Goal: Navigation & Orientation: Find specific page/section

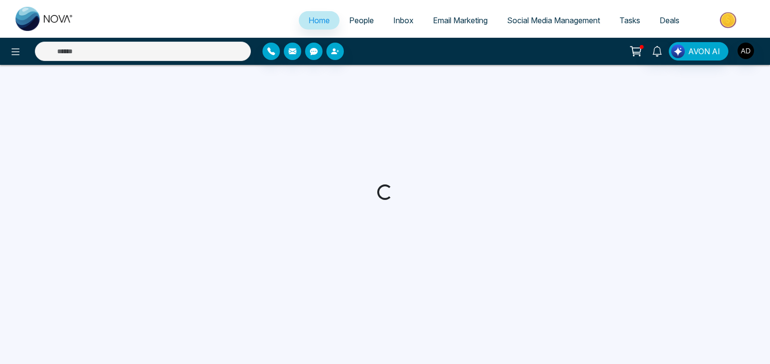
select select "*"
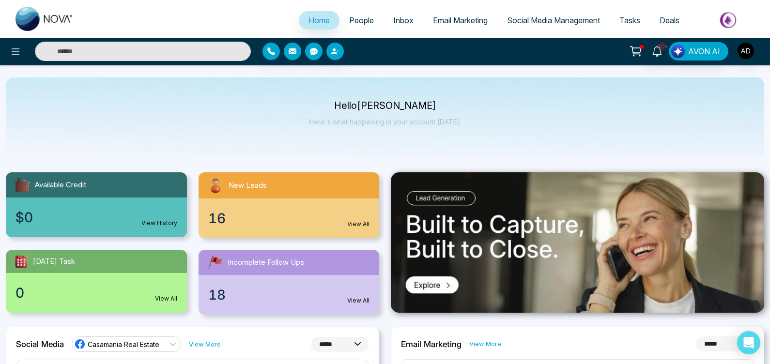
click at [361, 23] on span "People" at bounding box center [361, 21] width 25 height 10
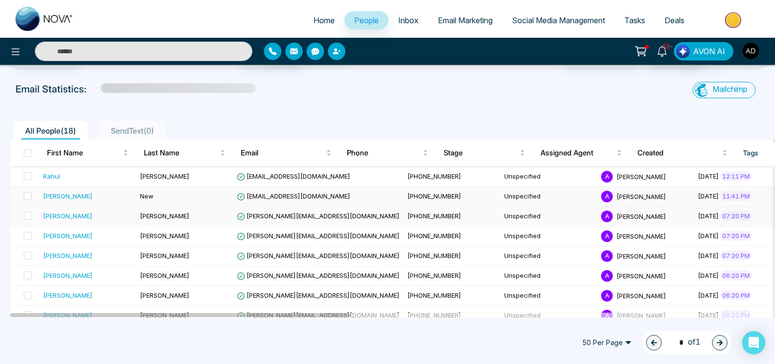
scroll to position [35, 0]
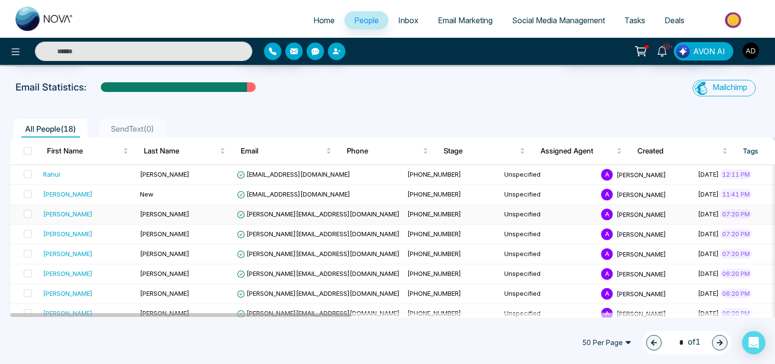
click at [47, 213] on div "[PERSON_NAME]" at bounding box center [67, 214] width 49 height 10
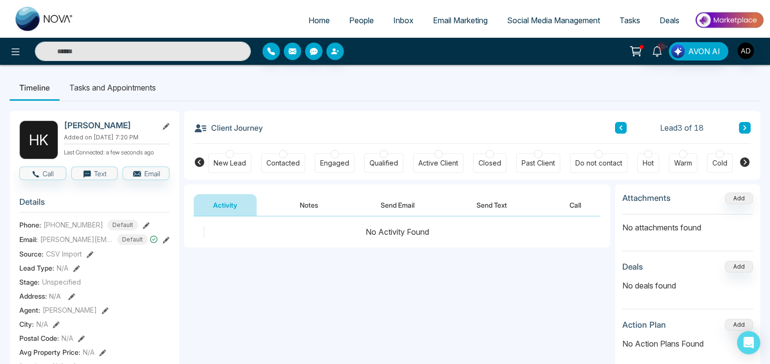
click at [360, 24] on span "People" at bounding box center [361, 21] width 25 height 10
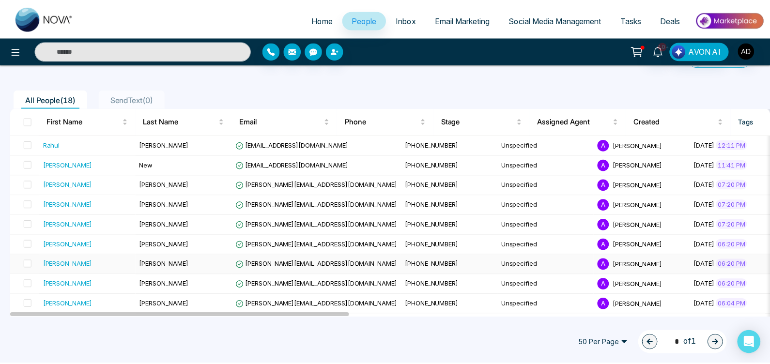
scroll to position [59, 0]
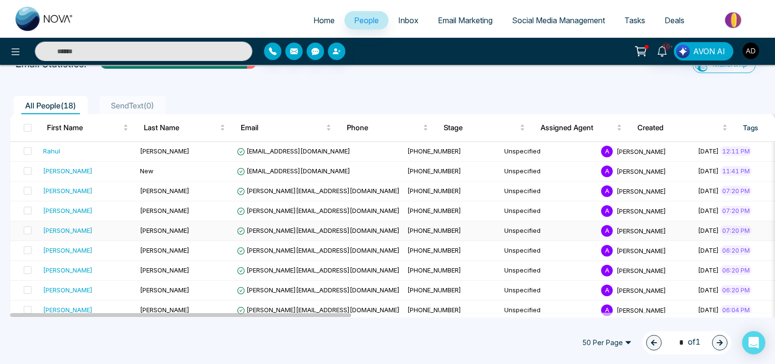
click at [57, 228] on div "[PERSON_NAME]" at bounding box center [67, 231] width 49 height 10
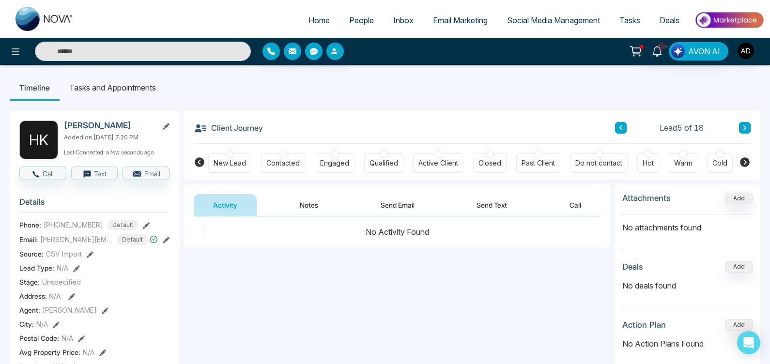
click at [359, 19] on span "People" at bounding box center [361, 21] width 25 height 10
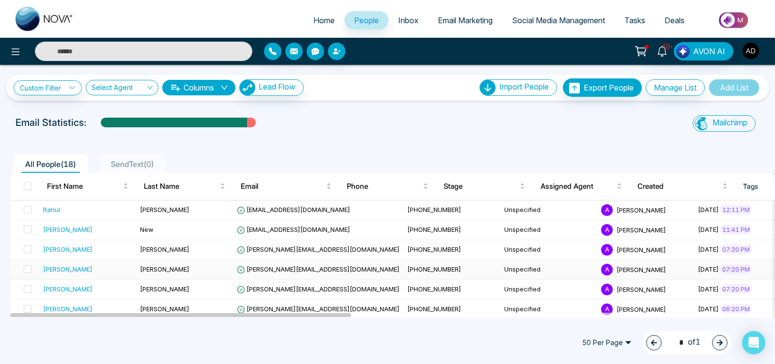
click at [56, 265] on div "[PERSON_NAME]" at bounding box center [67, 270] width 49 height 10
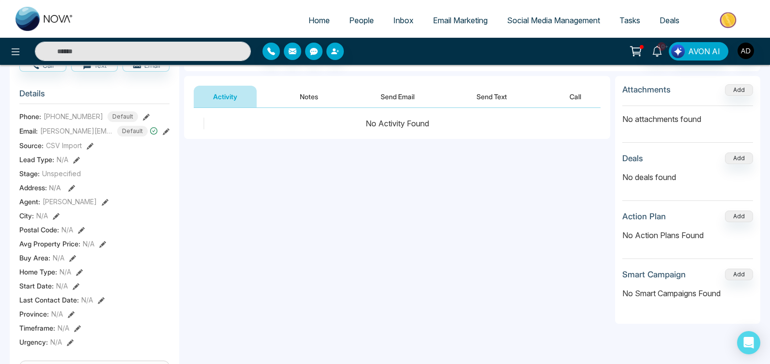
scroll to position [48, 0]
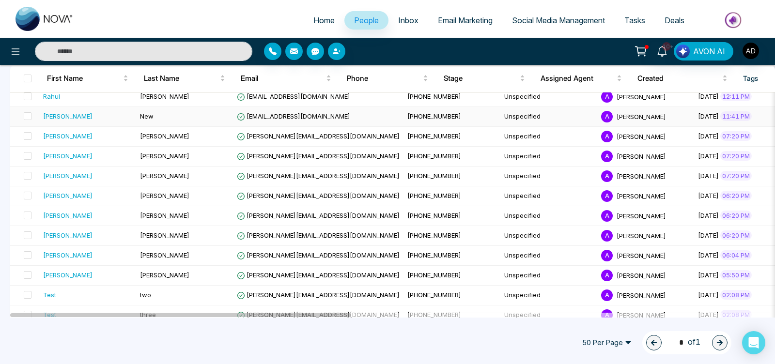
scroll to position [132, 0]
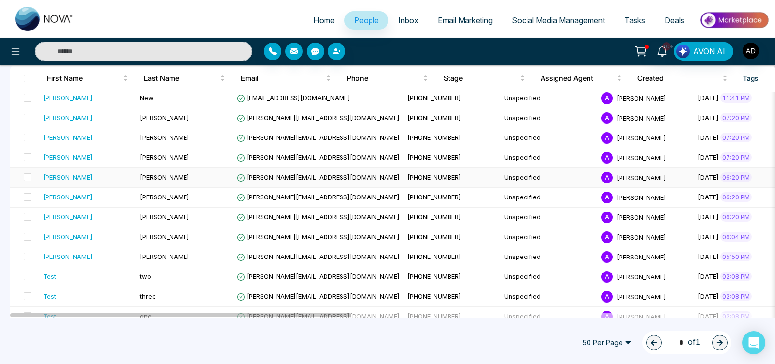
click at [54, 179] on div "[PERSON_NAME]" at bounding box center [67, 177] width 49 height 10
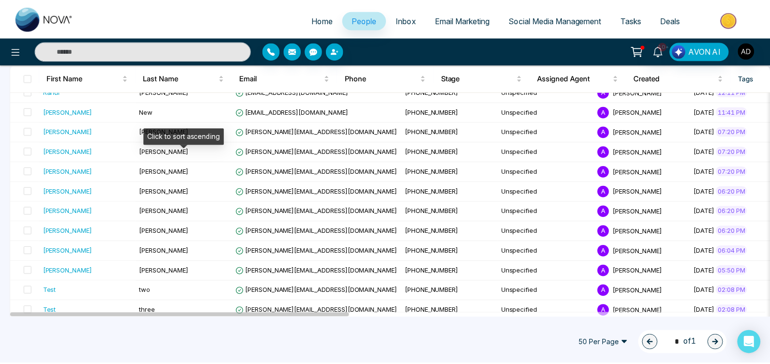
scroll to position [121, 0]
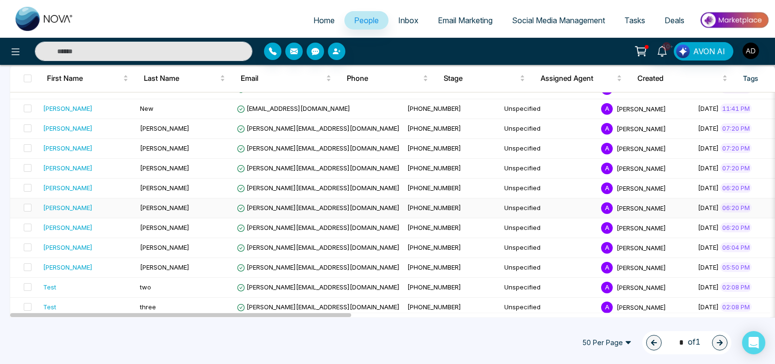
click at [56, 209] on div "[PERSON_NAME]" at bounding box center [67, 208] width 49 height 10
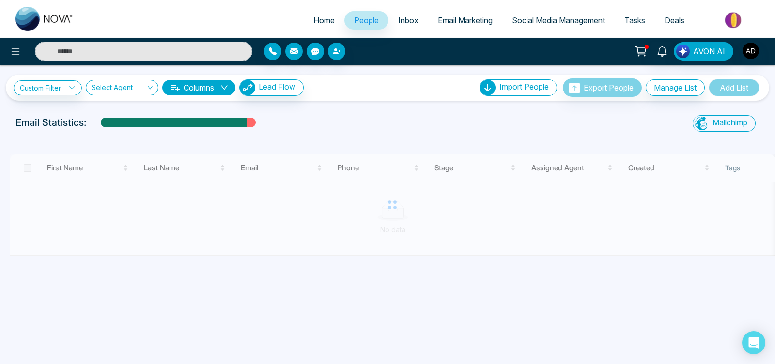
click at [125, 49] on input "text" at bounding box center [144, 51] width 218 height 19
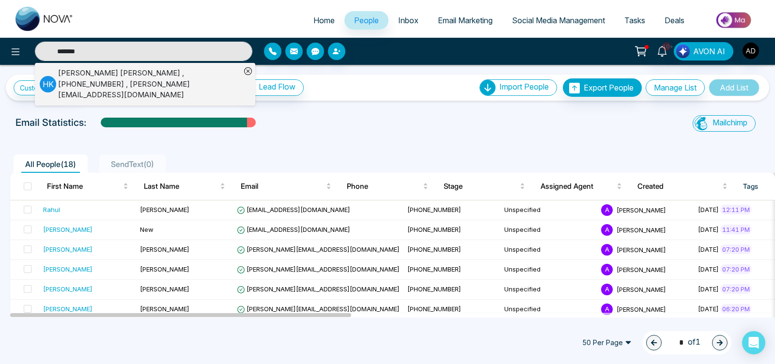
type input "*******"
click at [158, 81] on div "[PERSON_NAME] , [PHONE_NUMBER] , [PERSON_NAME][EMAIL_ADDRESS][DOMAIN_NAME]" at bounding box center [149, 84] width 183 height 33
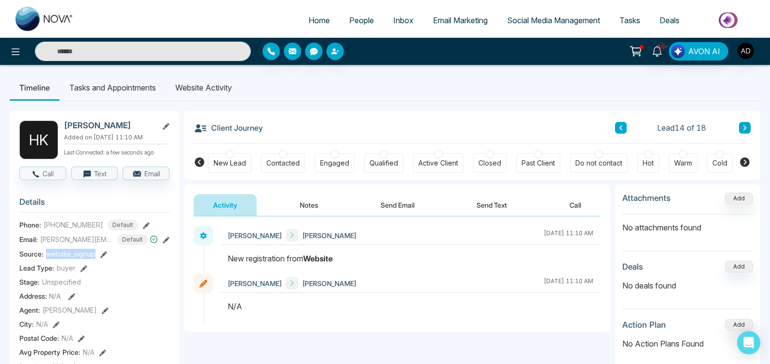
drag, startPoint x: 46, startPoint y: 259, endPoint x: 101, endPoint y: 255, distance: 55.3
click at [101, 255] on div "Source: website_signup" at bounding box center [94, 254] width 150 height 10
click at [151, 212] on h3 "Details" at bounding box center [94, 204] width 150 height 15
drag, startPoint x: 48, startPoint y: 260, endPoint x: 97, endPoint y: 260, distance: 49.4
click at [97, 259] on div "Source: website_signup" at bounding box center [94, 254] width 150 height 10
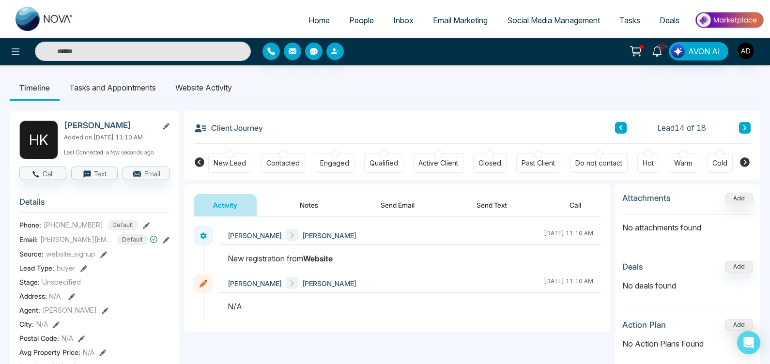
click at [142, 287] on div "Stage: Unspecified" at bounding box center [94, 282] width 150 height 10
click at [361, 20] on span "People" at bounding box center [361, 21] width 25 height 10
